Goal: Task Accomplishment & Management: Use online tool/utility

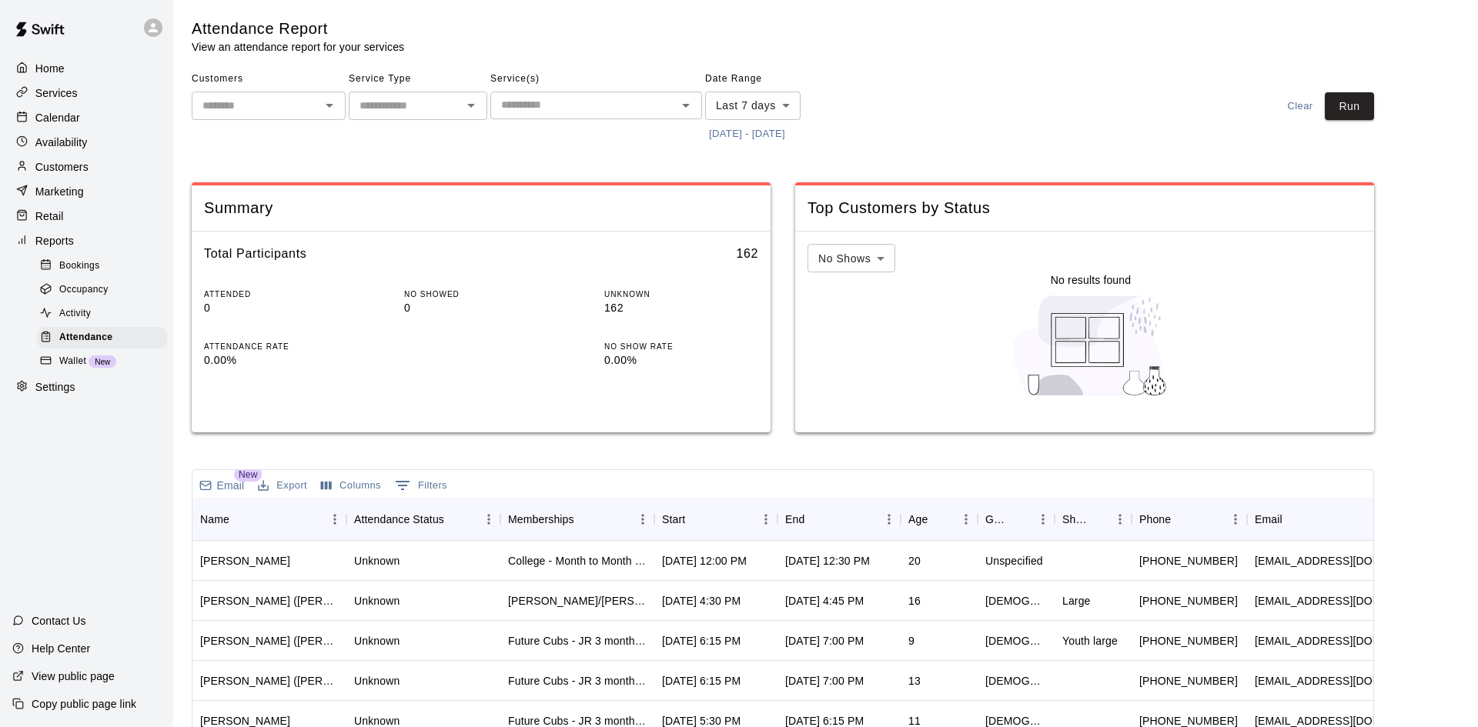
click at [732, 137] on button "[DATE] - [DATE]" at bounding box center [747, 134] width 84 height 24
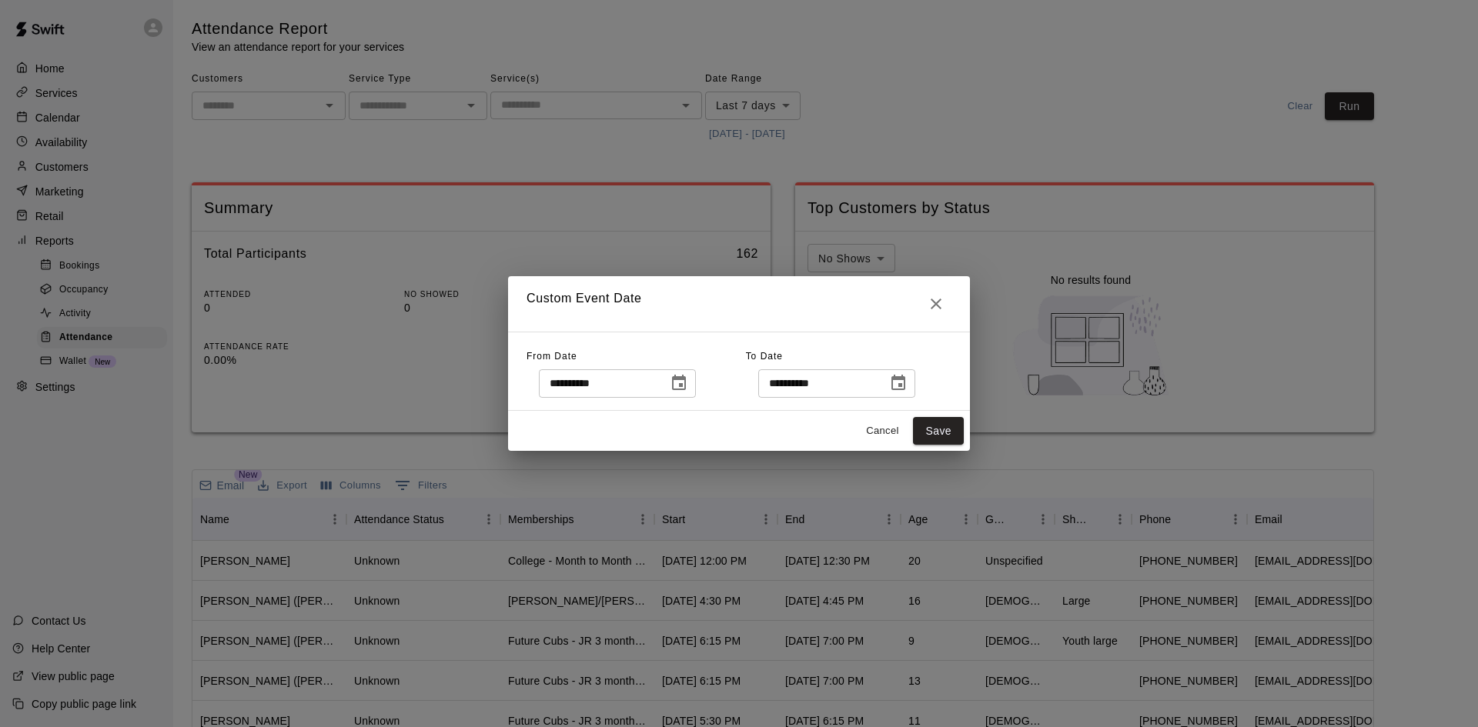
click at [686, 385] on icon "Choose date, selected date is Sep 11, 2025" at bounding box center [679, 382] width 14 height 15
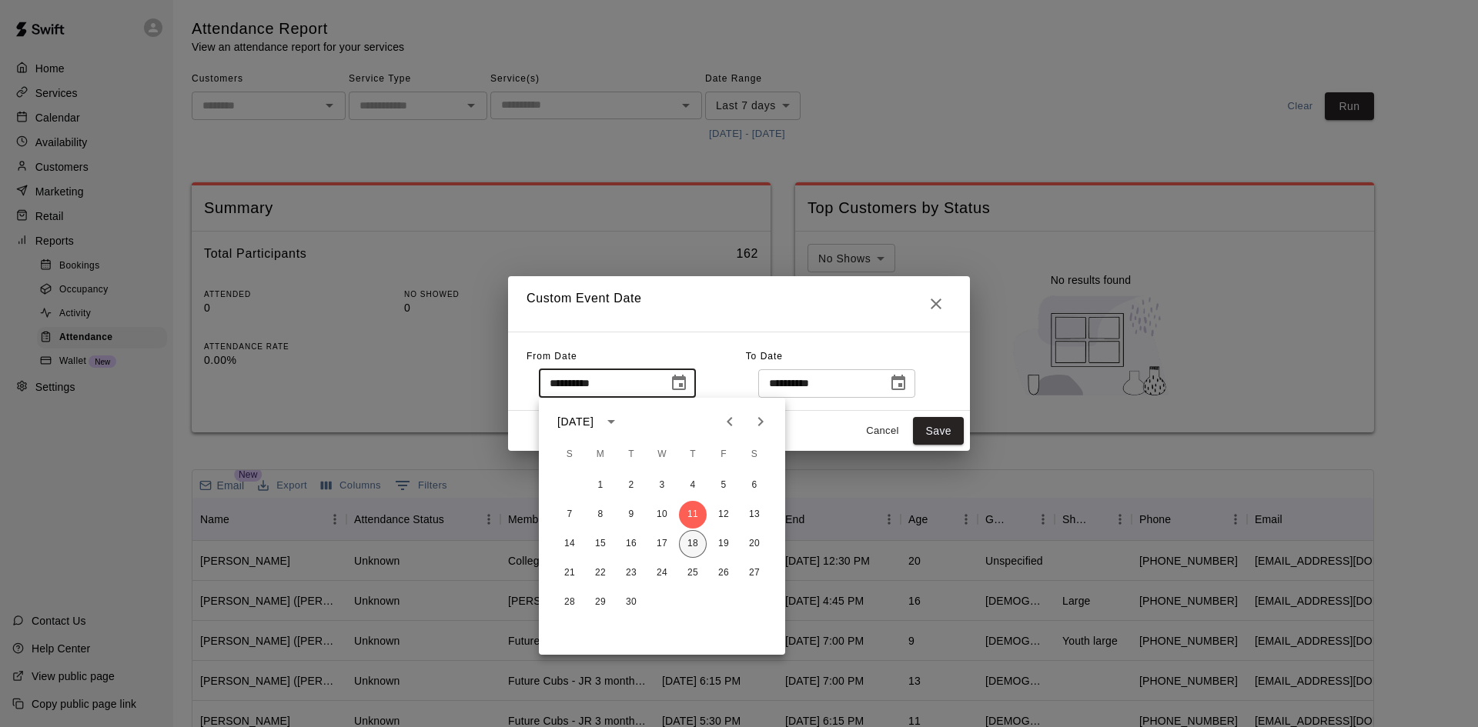
click at [697, 546] on button "18" at bounding box center [693, 544] width 28 height 28
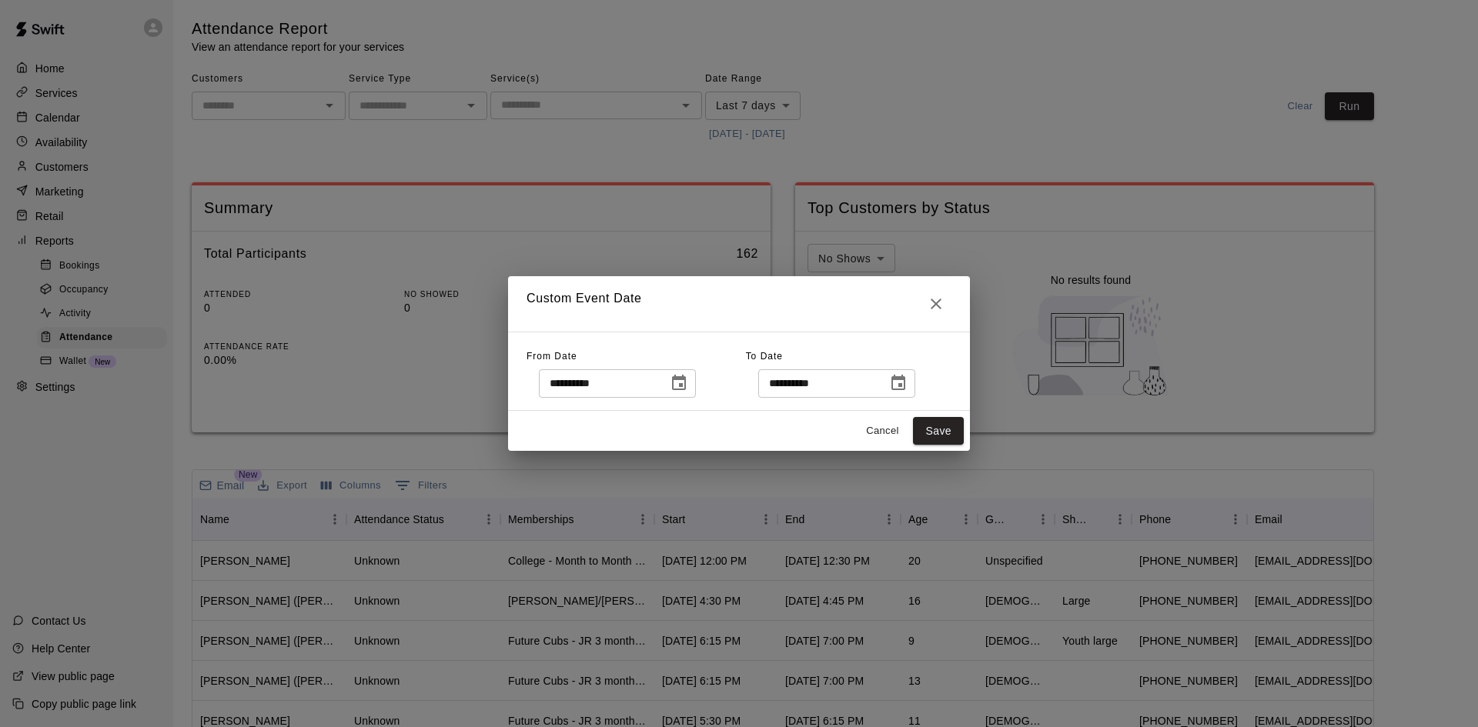
type input "**********"
click at [928, 436] on button "Save" at bounding box center [938, 431] width 51 height 28
type input "******"
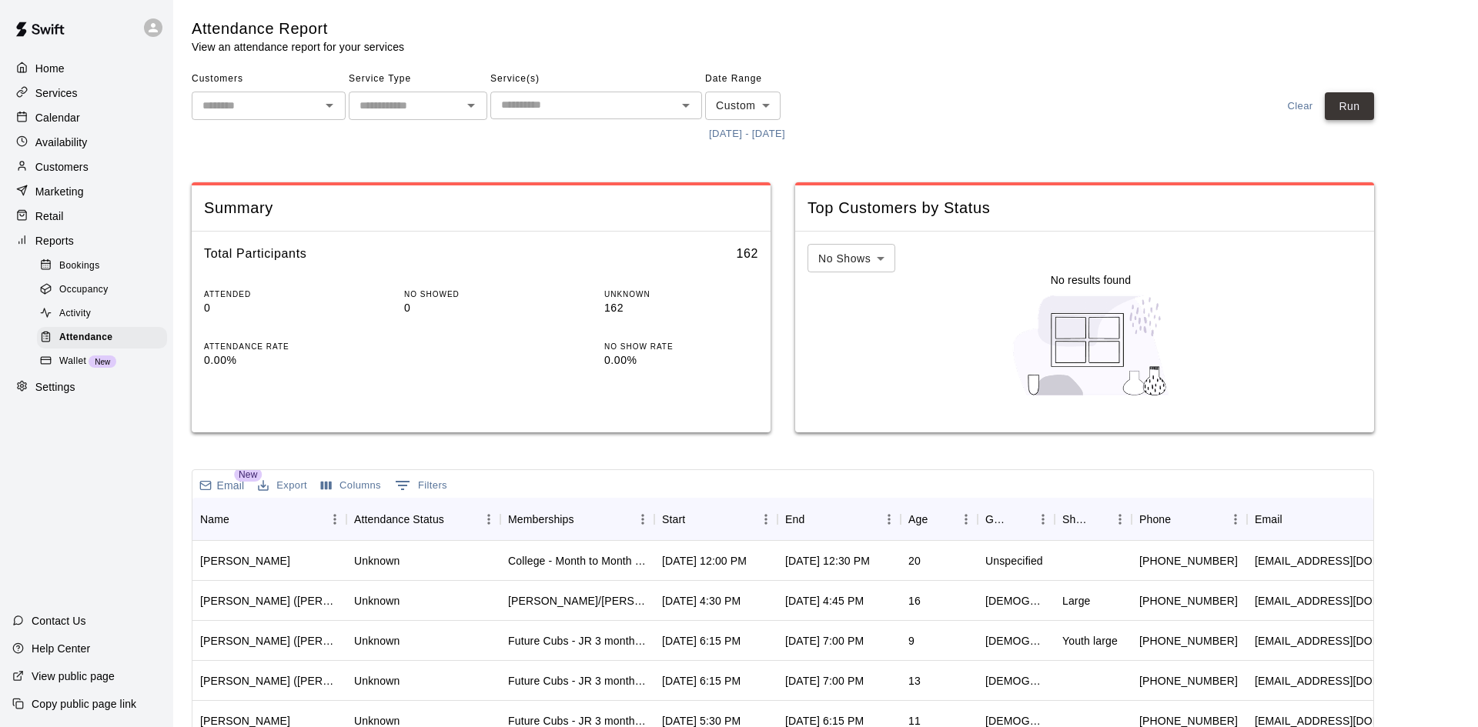
click at [1348, 114] on button "Run" at bounding box center [1349, 106] width 49 height 28
click at [727, 526] on div "Start" at bounding box center [708, 519] width 92 height 43
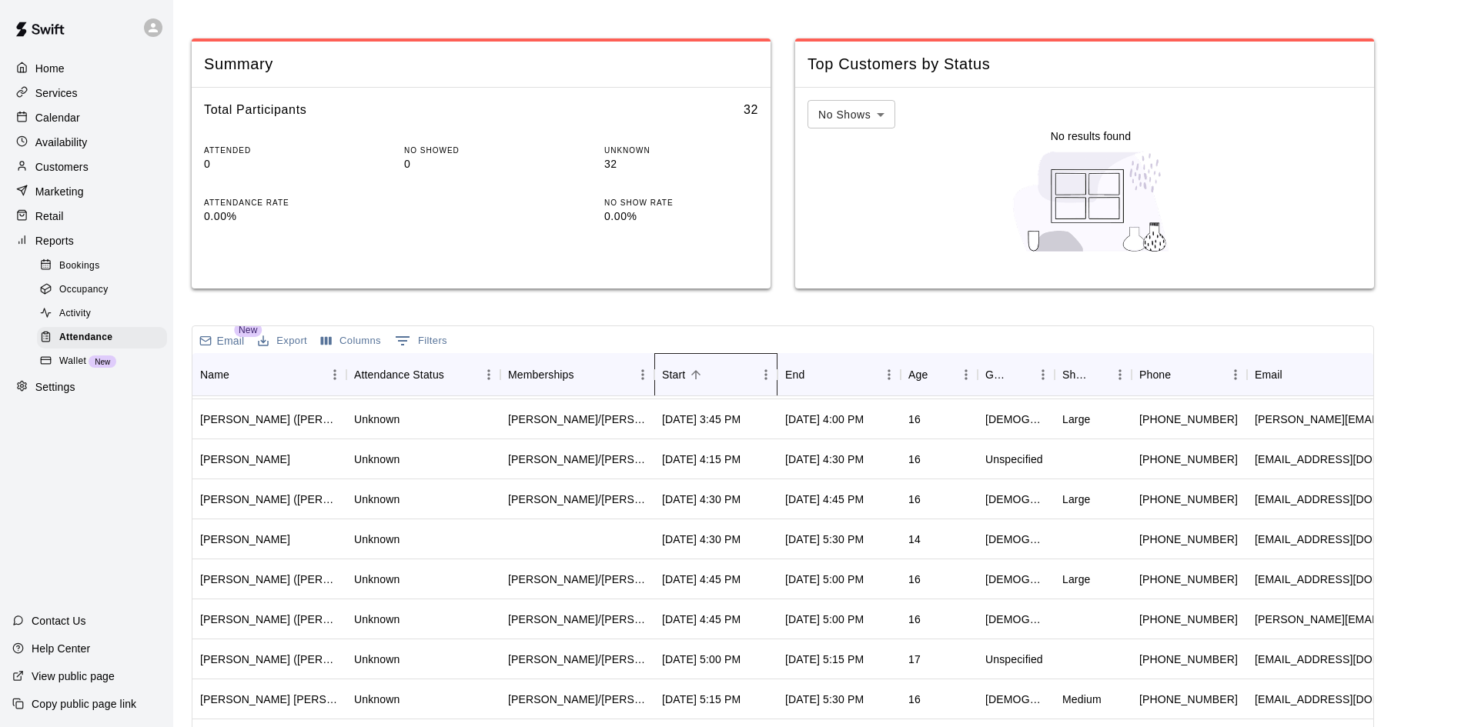
scroll to position [159, 0]
click at [67, 114] on p "Calendar" at bounding box center [57, 117] width 45 height 15
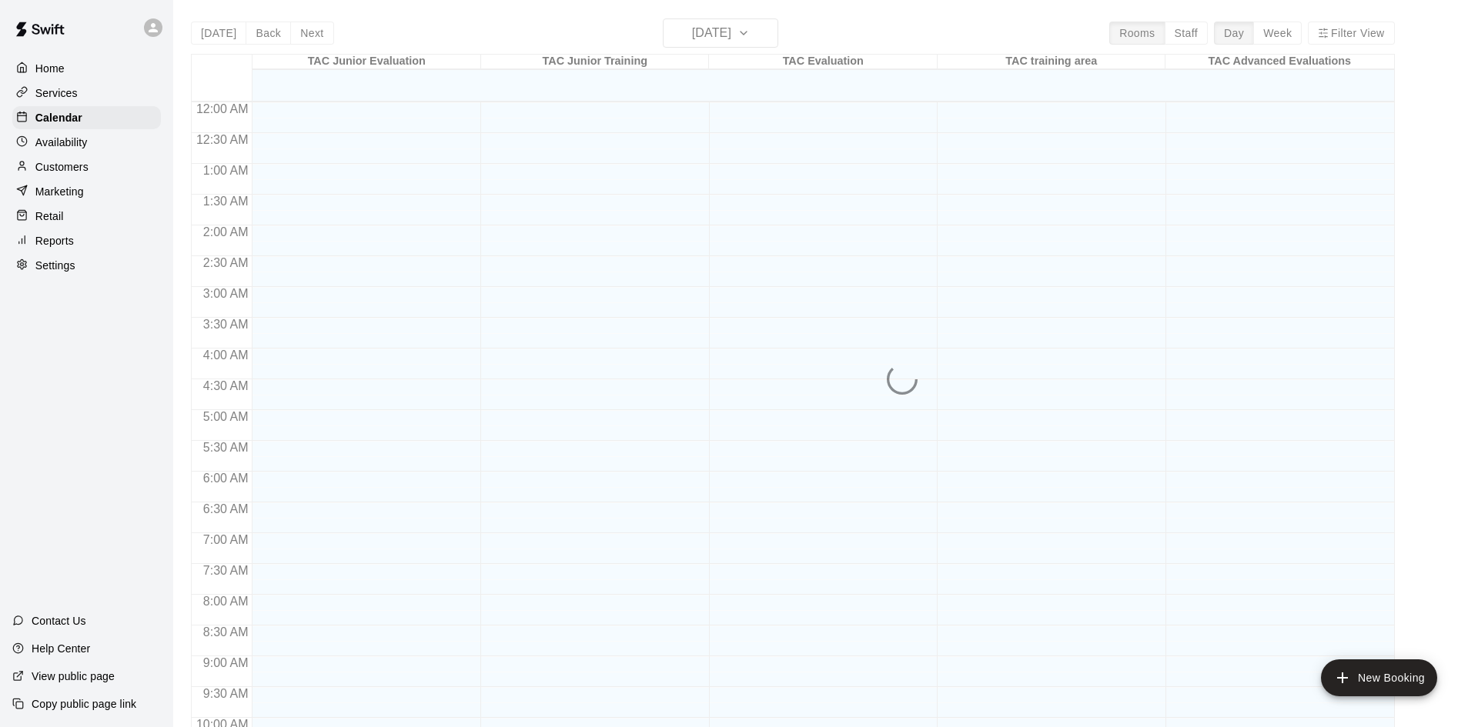
scroll to position [789, 0]
